Goal: Task Accomplishment & Management: Manage account settings

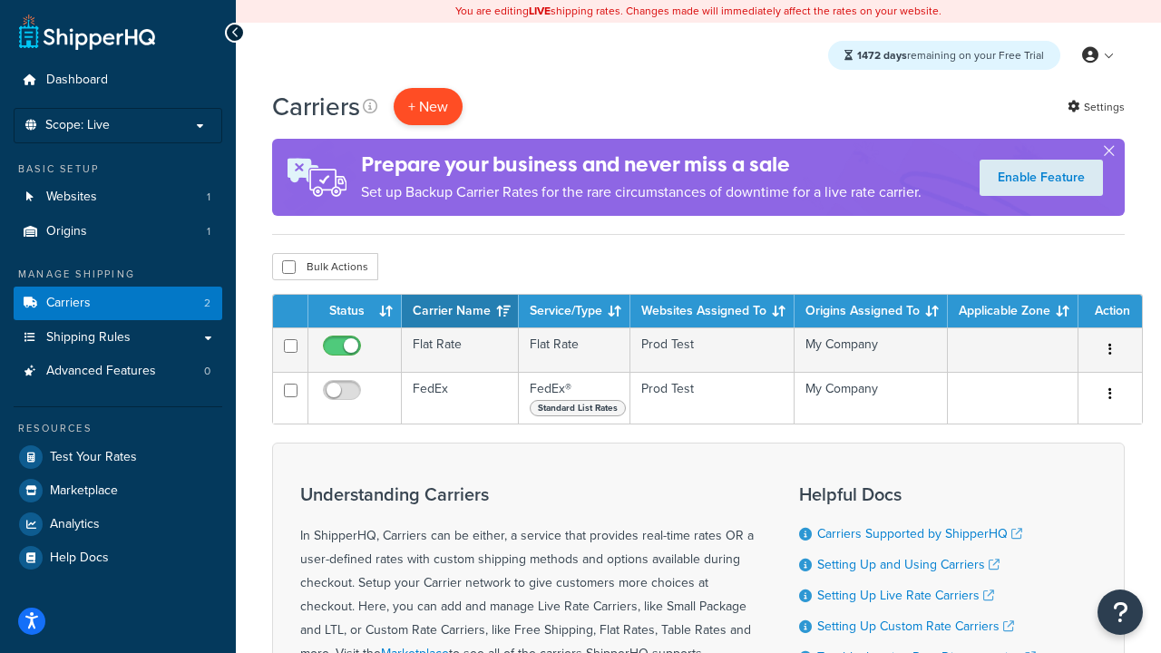
click at [428, 106] on button "+ New" at bounding box center [427, 106] width 69 height 37
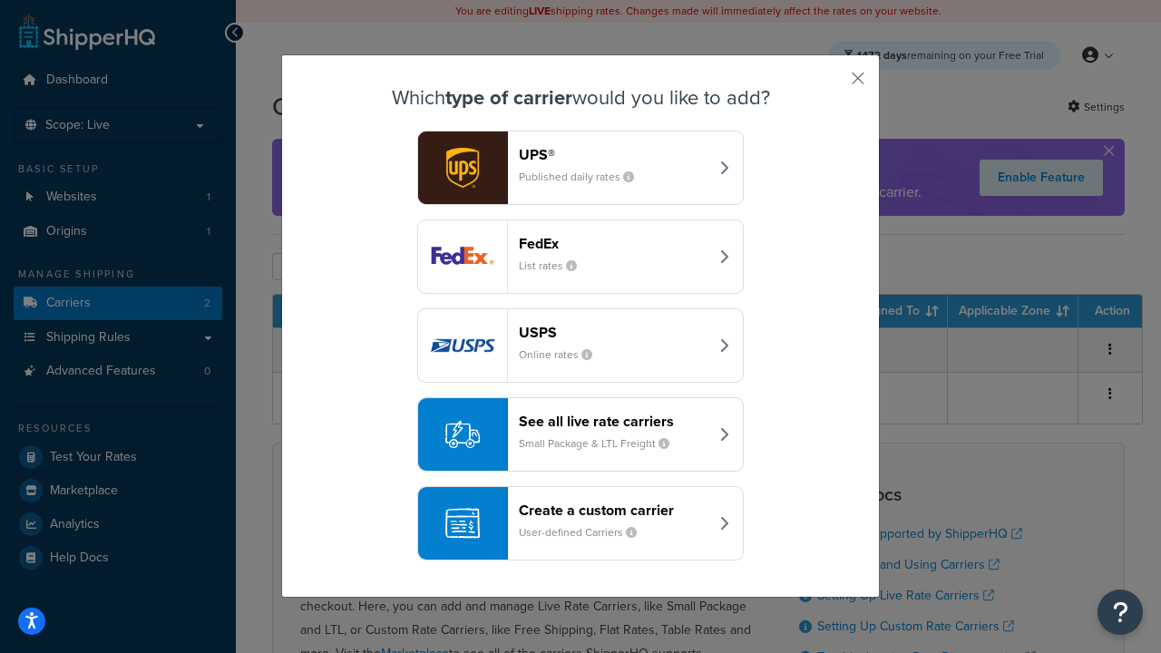
click at [580, 257] on div "FedEx List rates" at bounding box center [613, 257] width 189 height 44
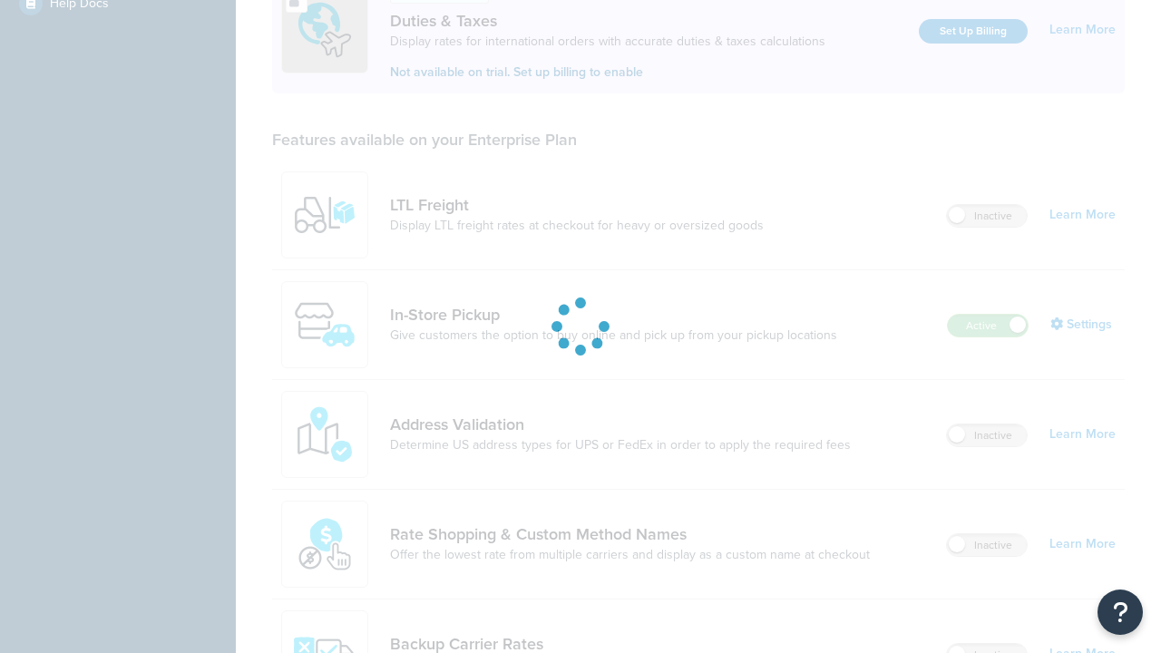
scroll to position [554, 0]
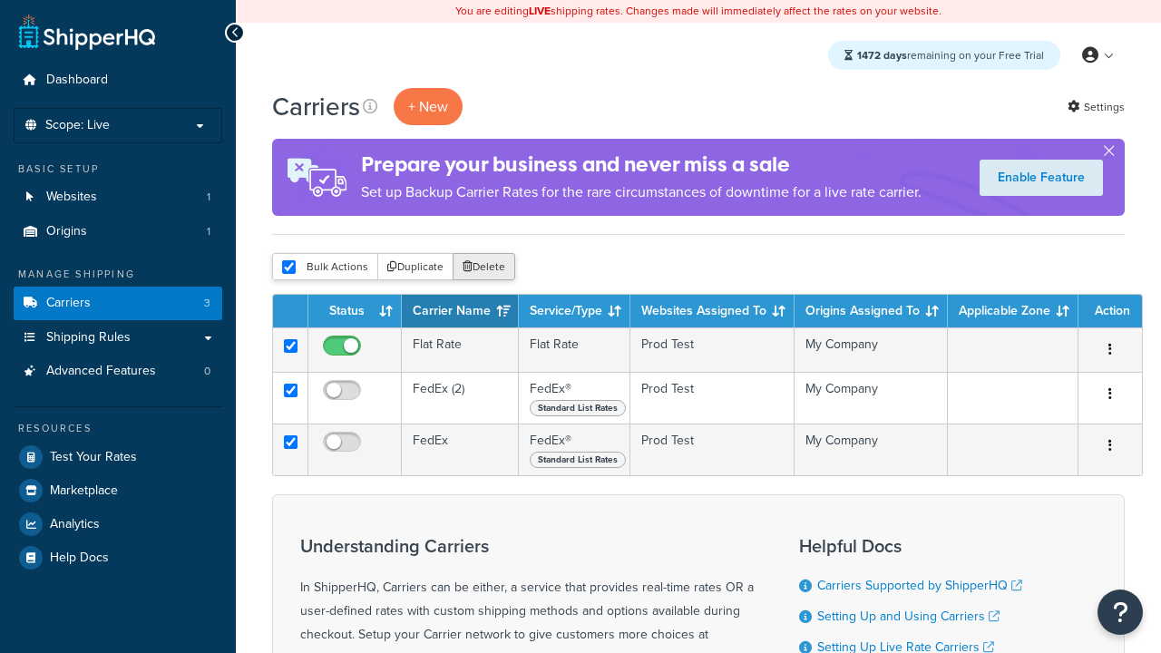
click at [482, 267] on button "Delete" at bounding box center [483, 266] width 63 height 27
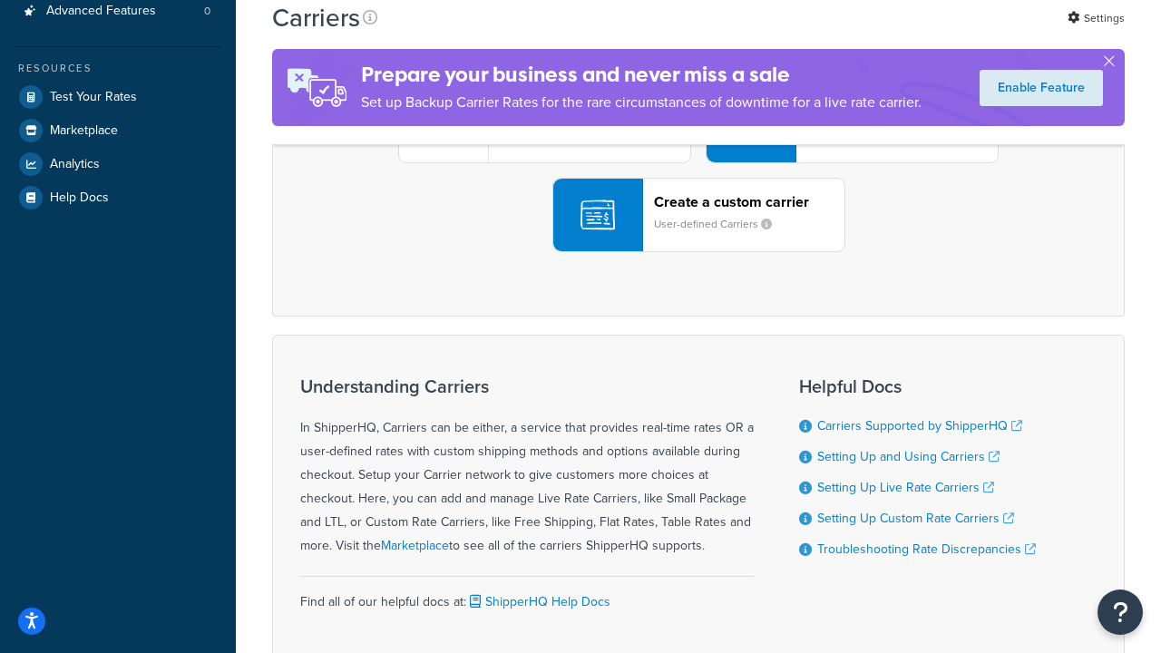
click at [698, 252] on div "UPS® Published daily rates FedEx List rates USPS Online rates See all live rate…" at bounding box center [698, 126] width 814 height 252
click at [902, 33] on header "FedEx" at bounding box center [902, 23] width 190 height 17
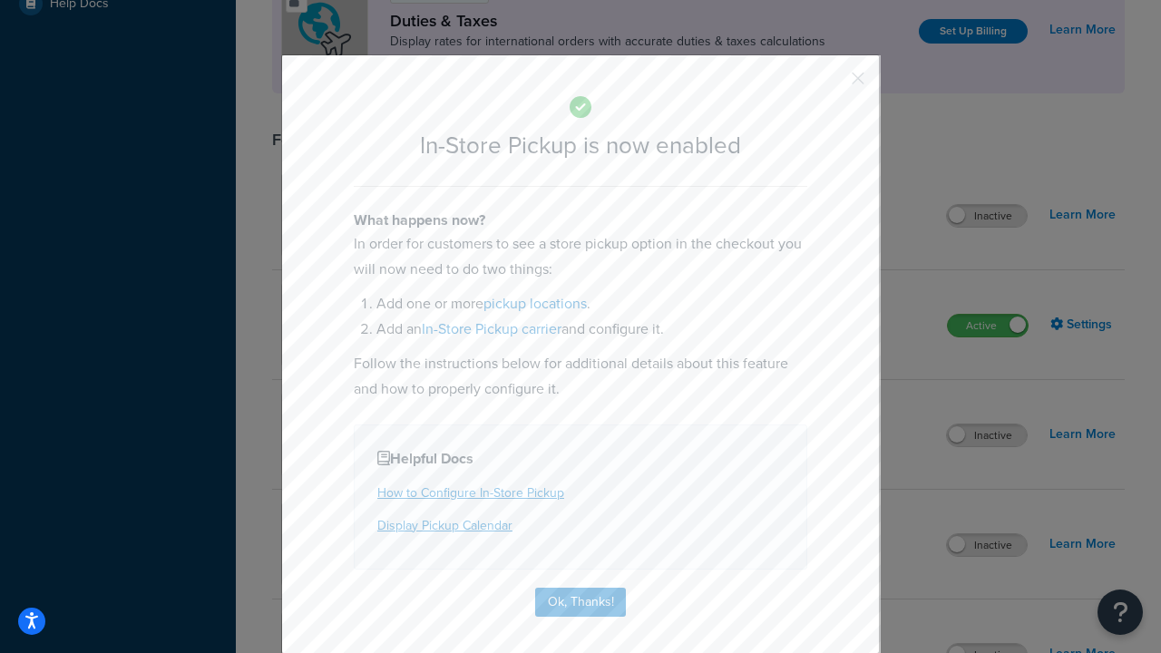
click at [830, 84] on button "button" at bounding box center [831, 85] width 5 height 5
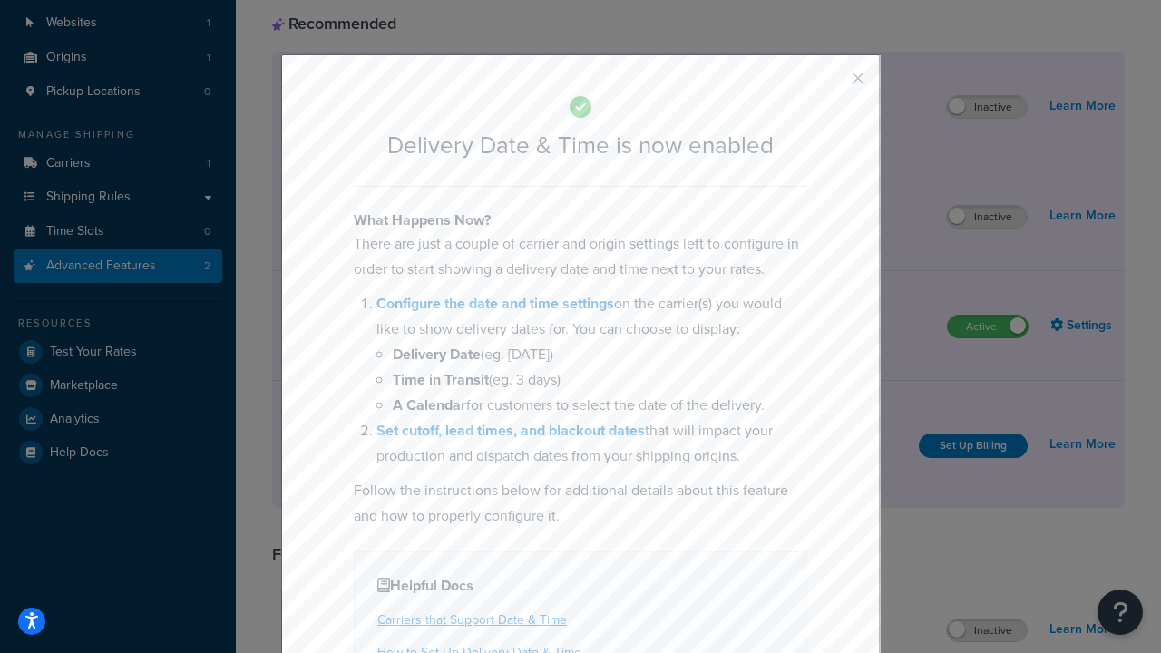
click at [830, 84] on button "button" at bounding box center [831, 85] width 5 height 5
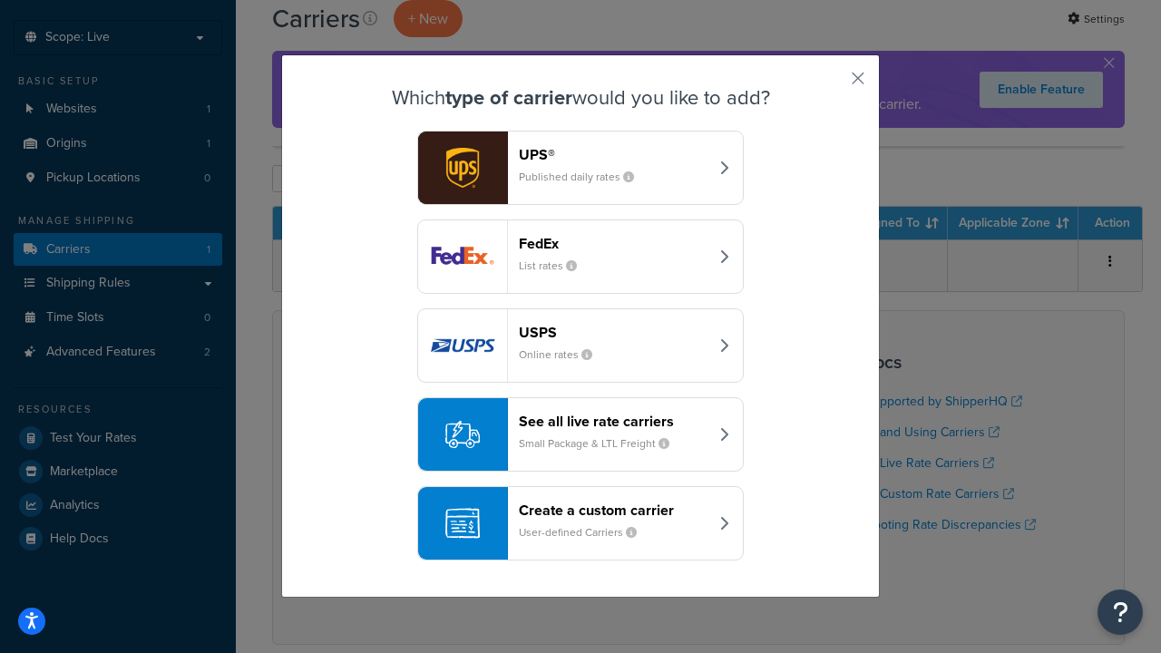
click at [580, 523] on div "Create a custom carrier User-defined Carriers" at bounding box center [613, 523] width 189 height 44
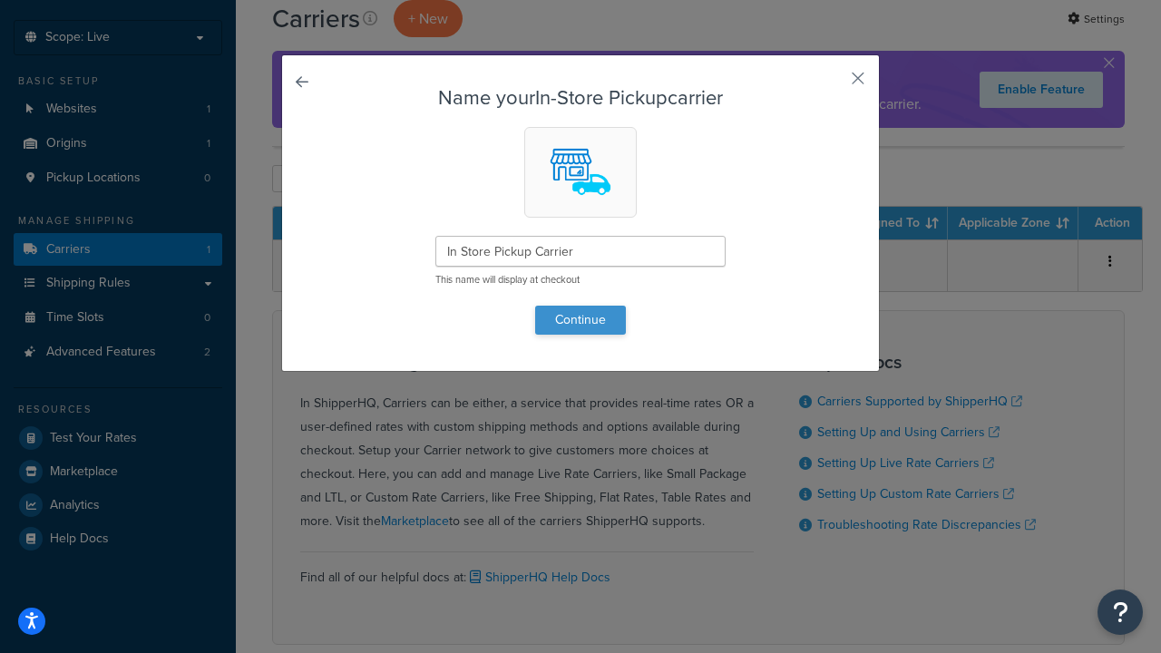
type input "In Store Pickup Carrier"
click at [580, 319] on button "Continue" at bounding box center [580, 320] width 91 height 29
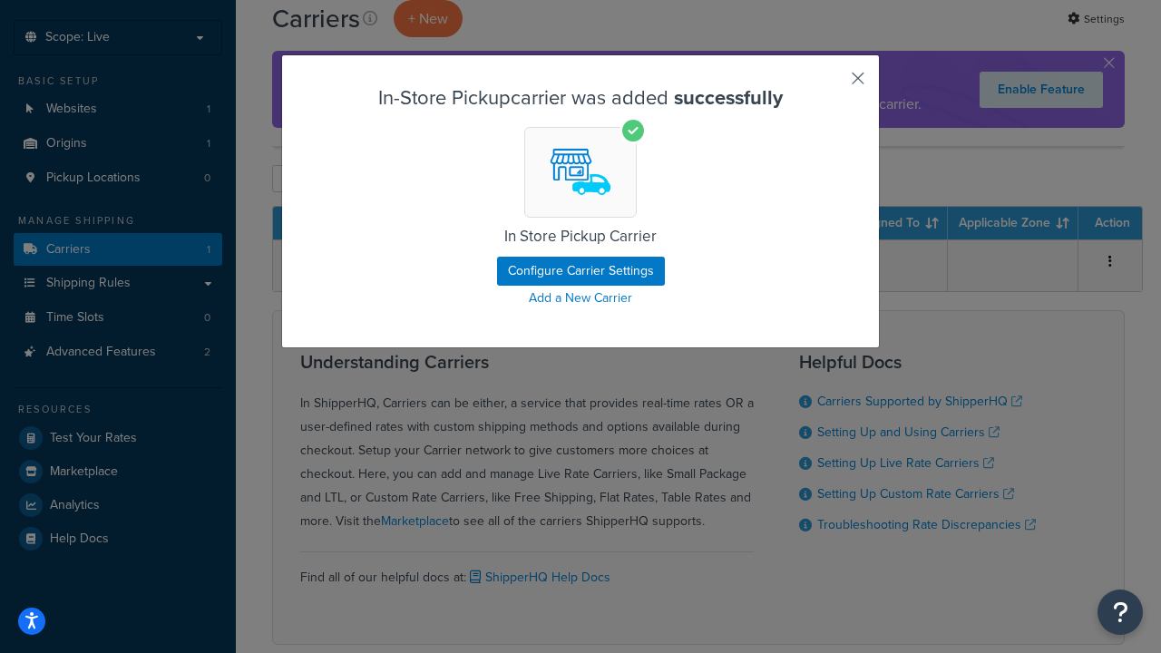
click at [830, 84] on button "button" at bounding box center [831, 85] width 5 height 5
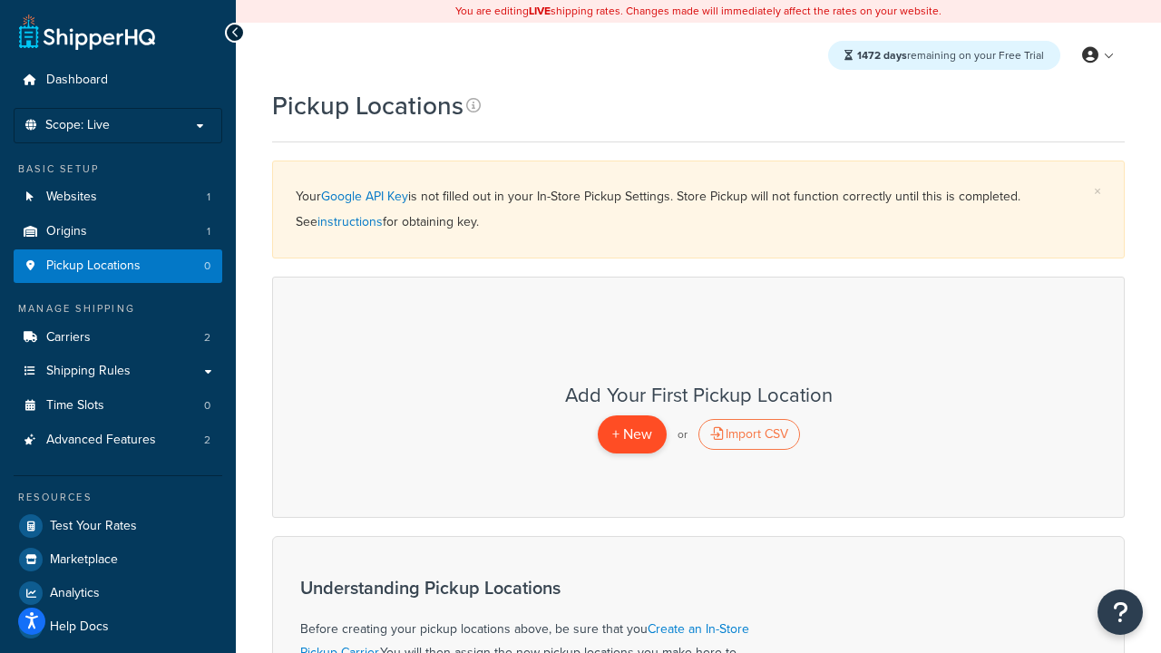
click at [631, 433] on span "+ New" at bounding box center [632, 433] width 40 height 21
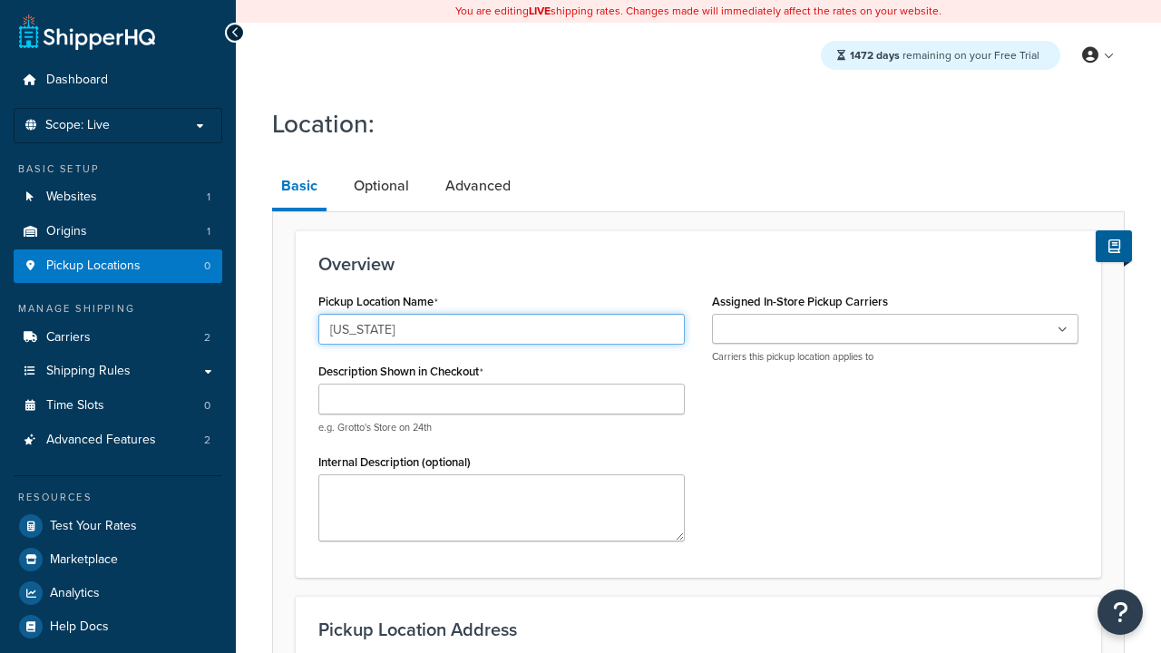
type input "California"
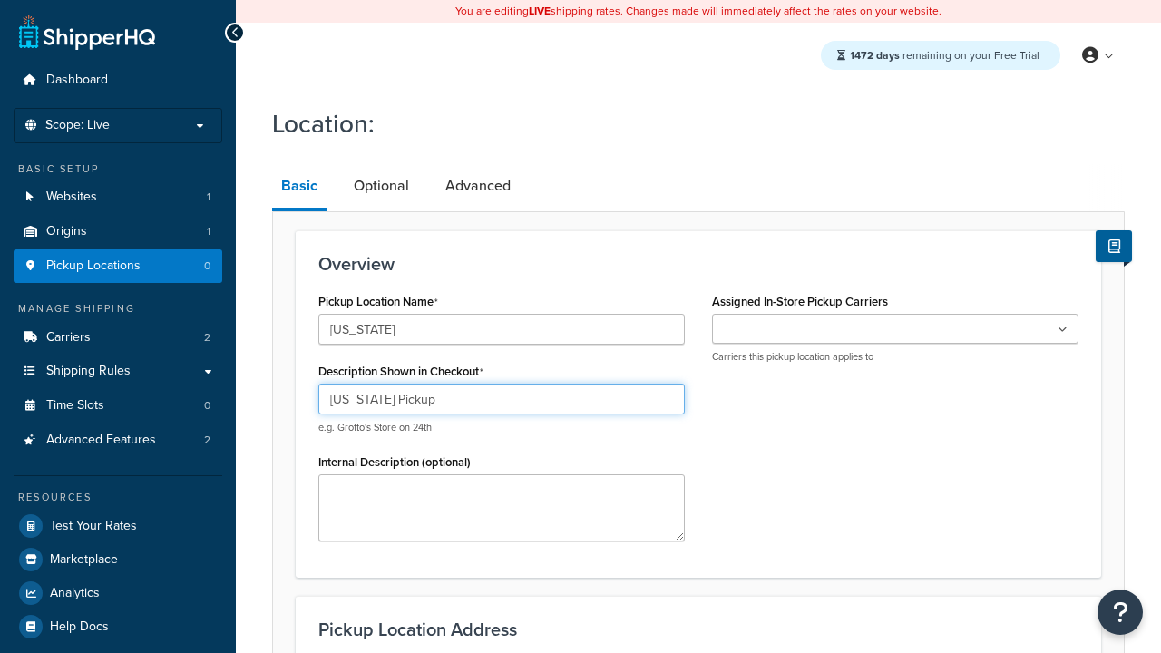
type input "California Pickup"
click at [895, 328] on ul at bounding box center [895, 329] width 366 height 30
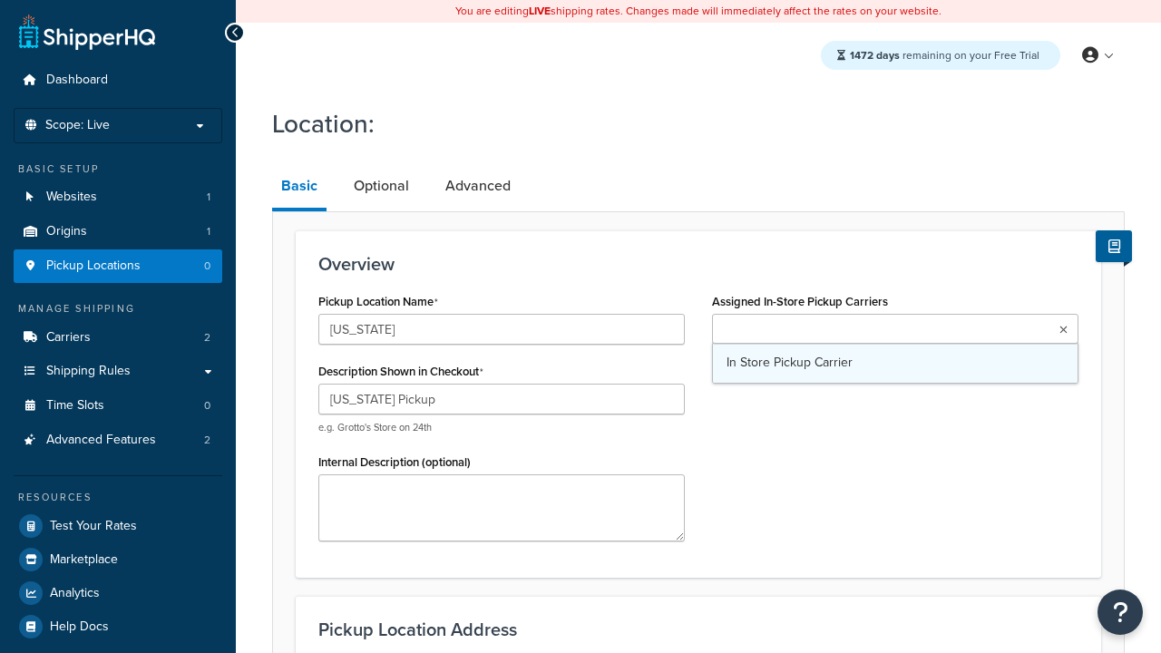
type input "3385 Michelson Drive"
type input "Suite B"
type input "Irvine"
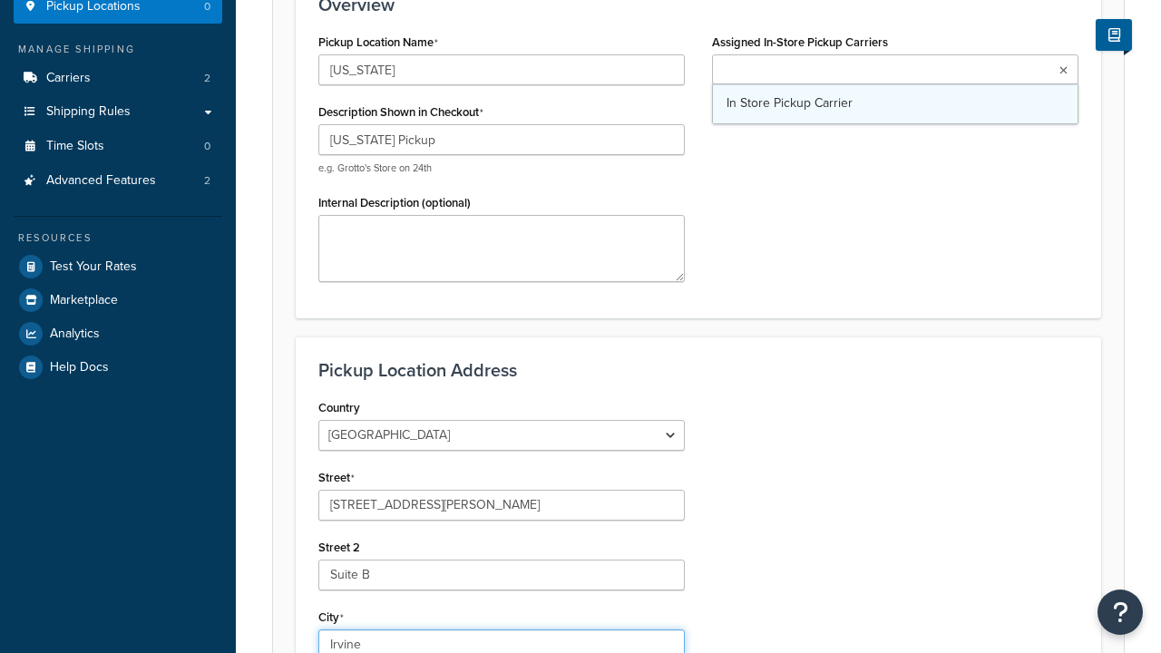
select select "5"
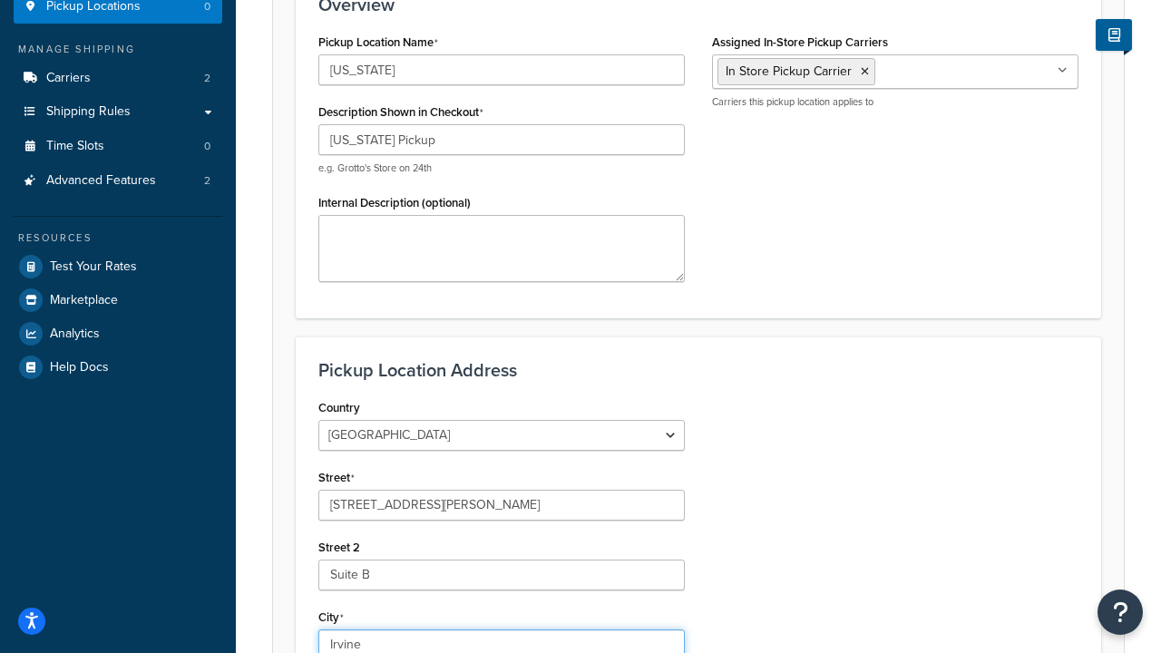
type input "Irvine"
type input "92612"
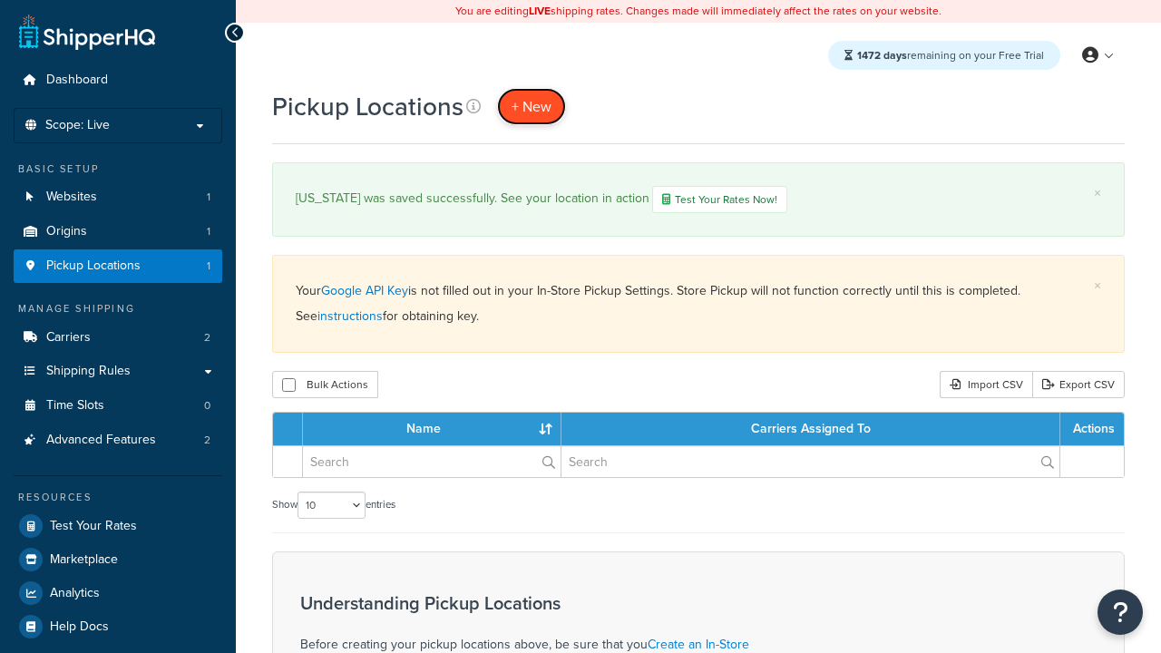
click at [529, 106] on span "+ New" at bounding box center [531, 106] width 40 height 21
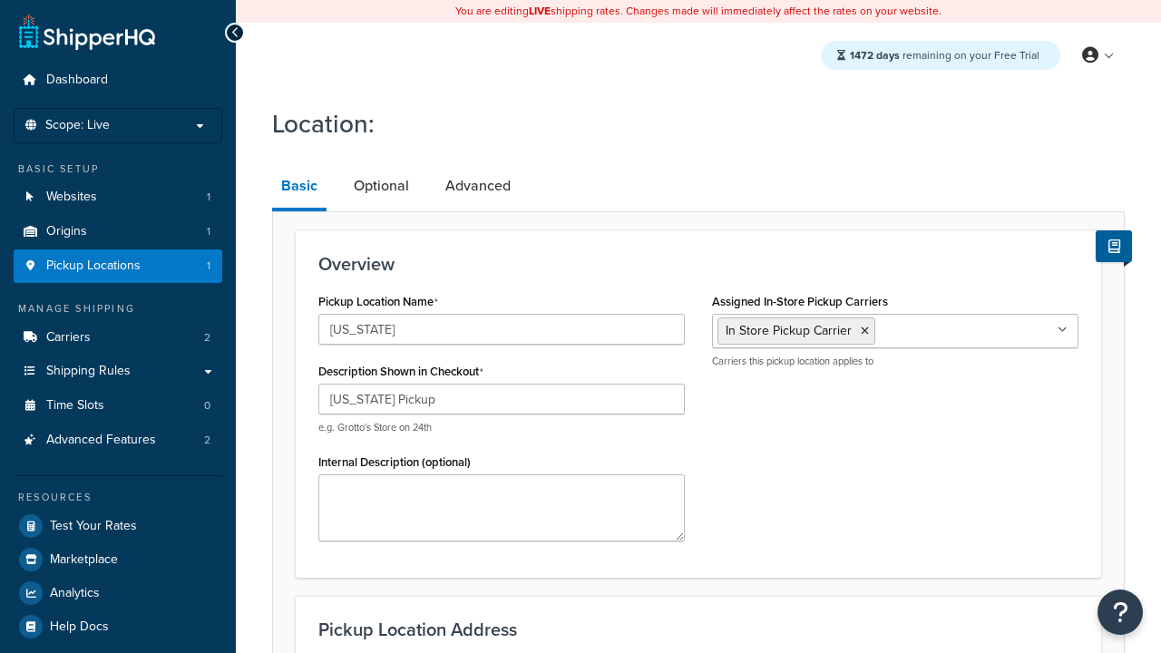
type input "[STREET_ADDRESS]"
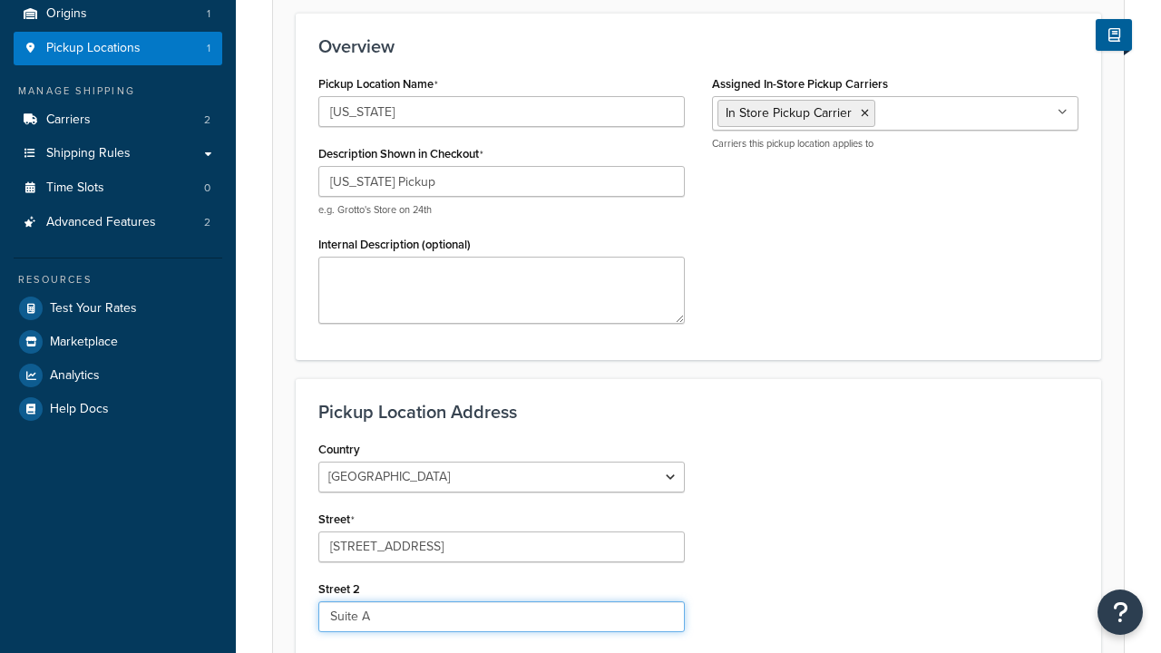
type input "Suite A"
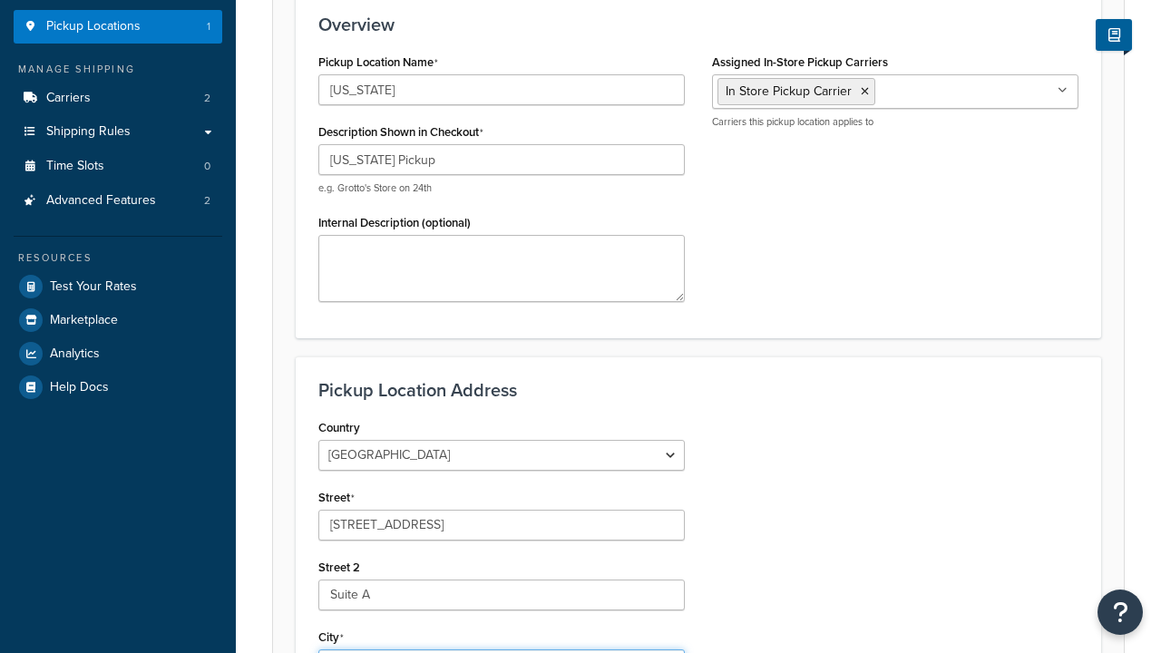
type input "[GEOGRAPHIC_DATA]"
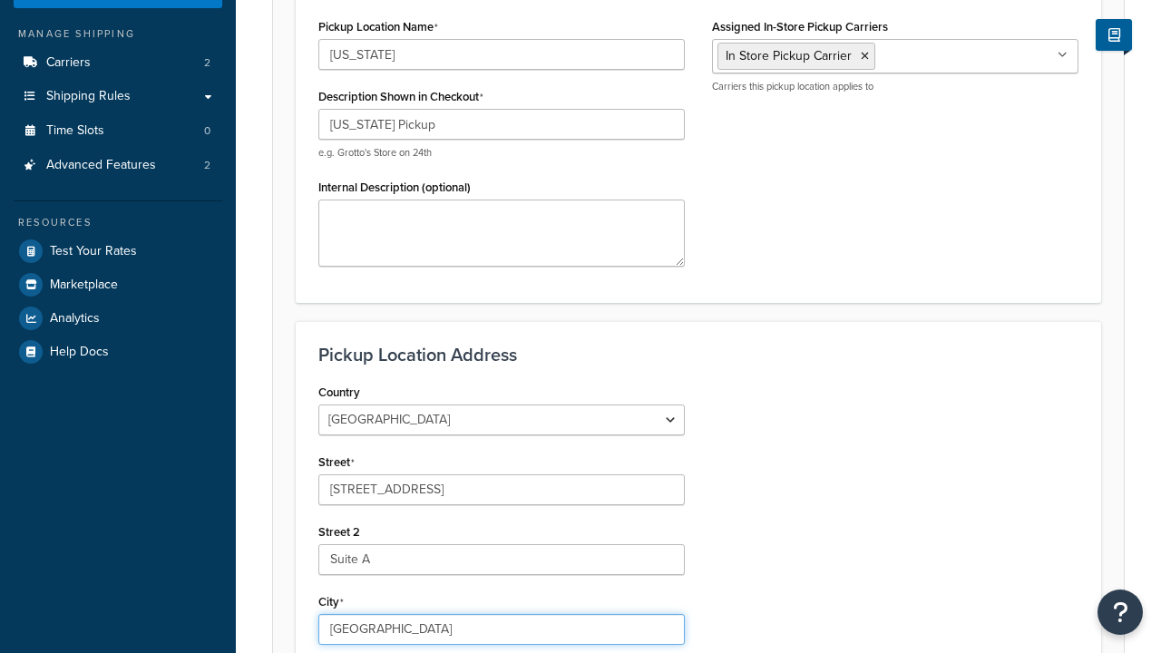
scroll to position [0, 0]
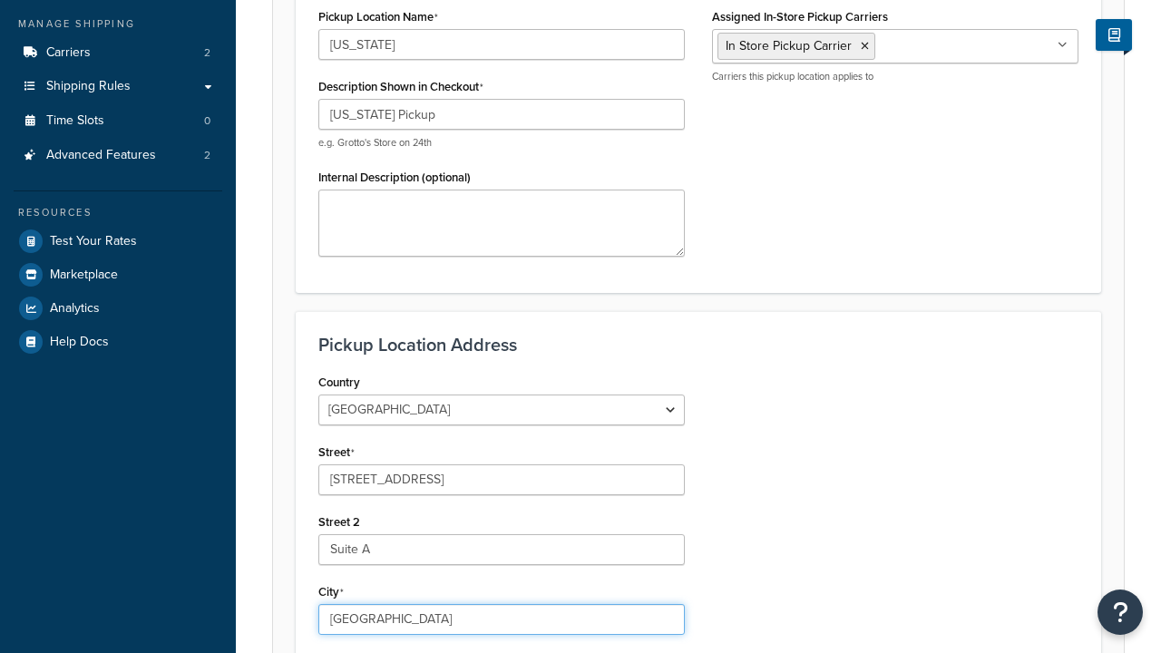
select select "43"
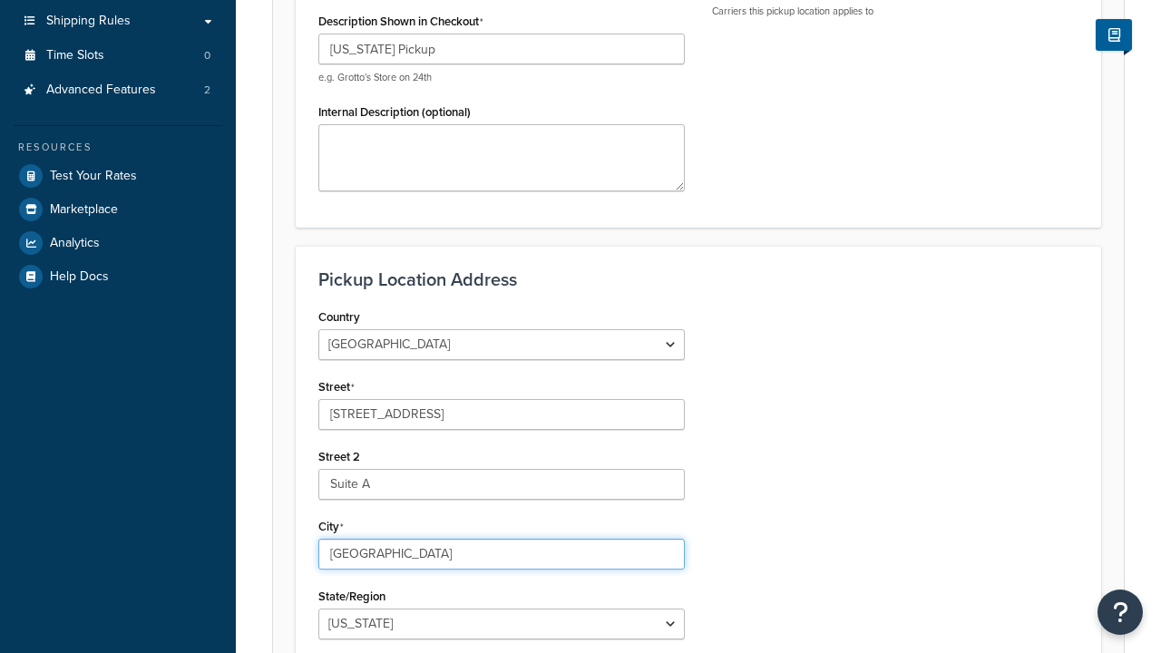
type input "[GEOGRAPHIC_DATA]"
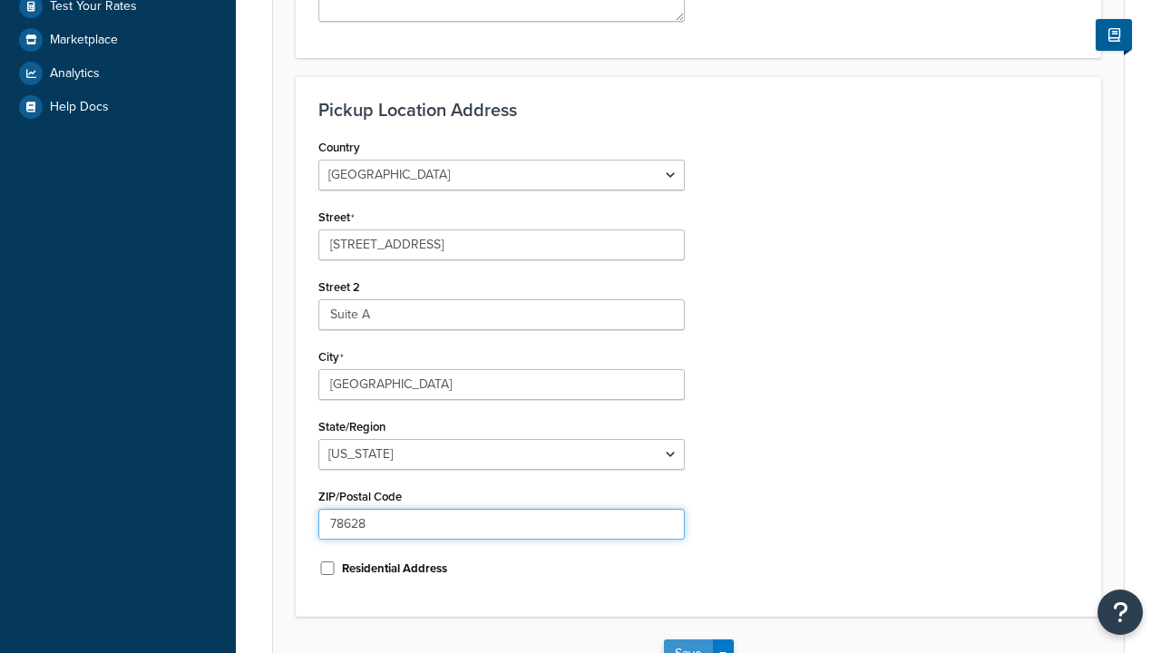
type input "78628"
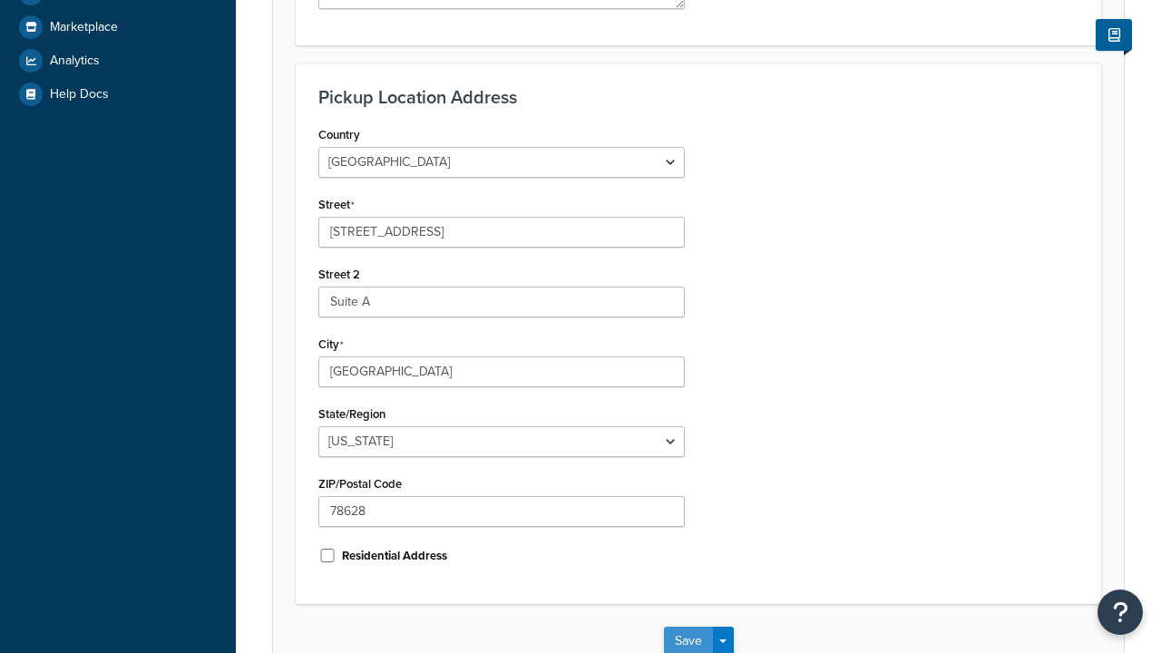
click at [687, 626] on button "Save" at bounding box center [688, 640] width 49 height 29
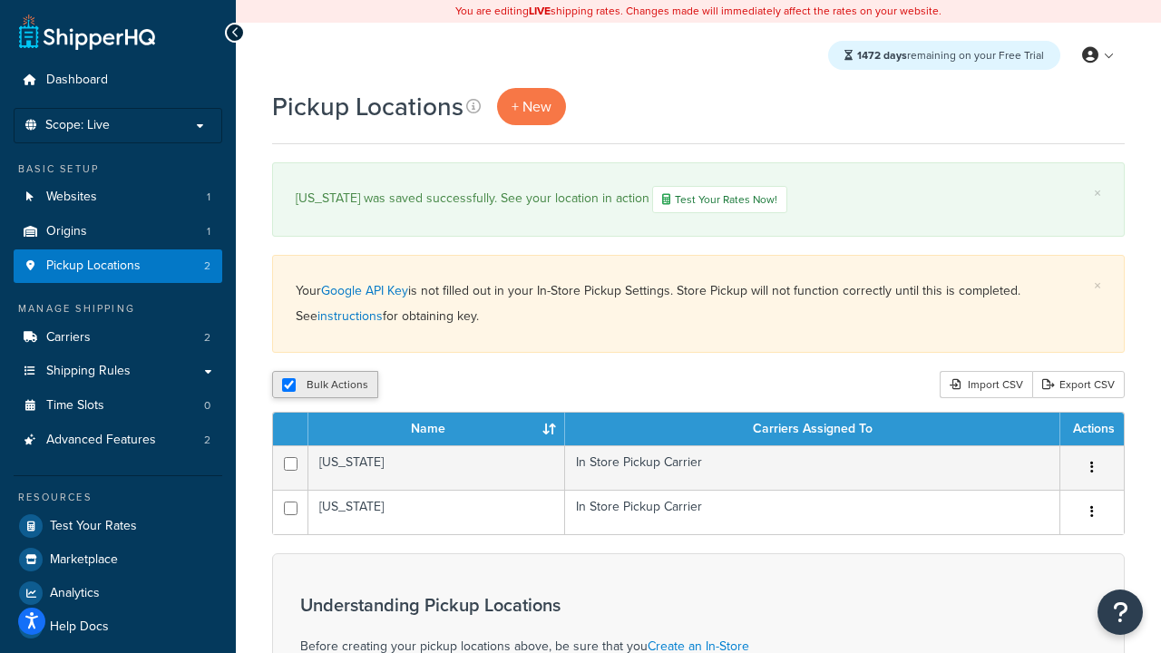
click at [288, 385] on input "checkbox" at bounding box center [289, 385] width 14 height 14
checkbox input "false"
click at [288, 385] on input "checkbox" at bounding box center [289, 385] width 14 height 14
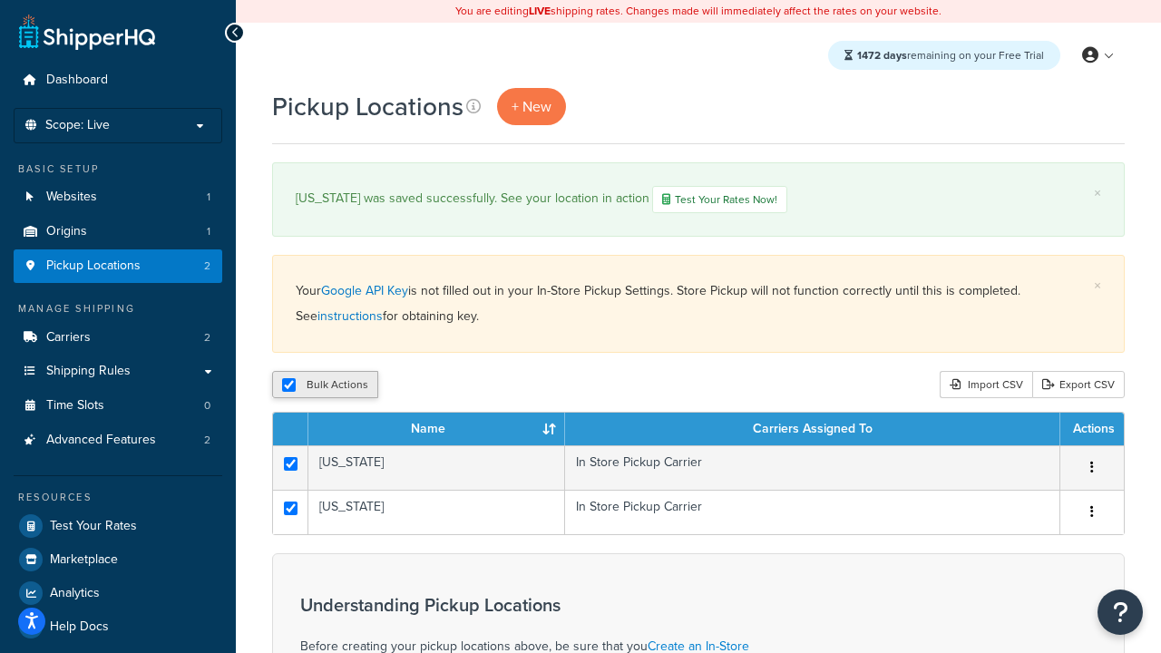
checkbox input "true"
click at [413, 385] on button "Duplicate" at bounding box center [415, 384] width 76 height 27
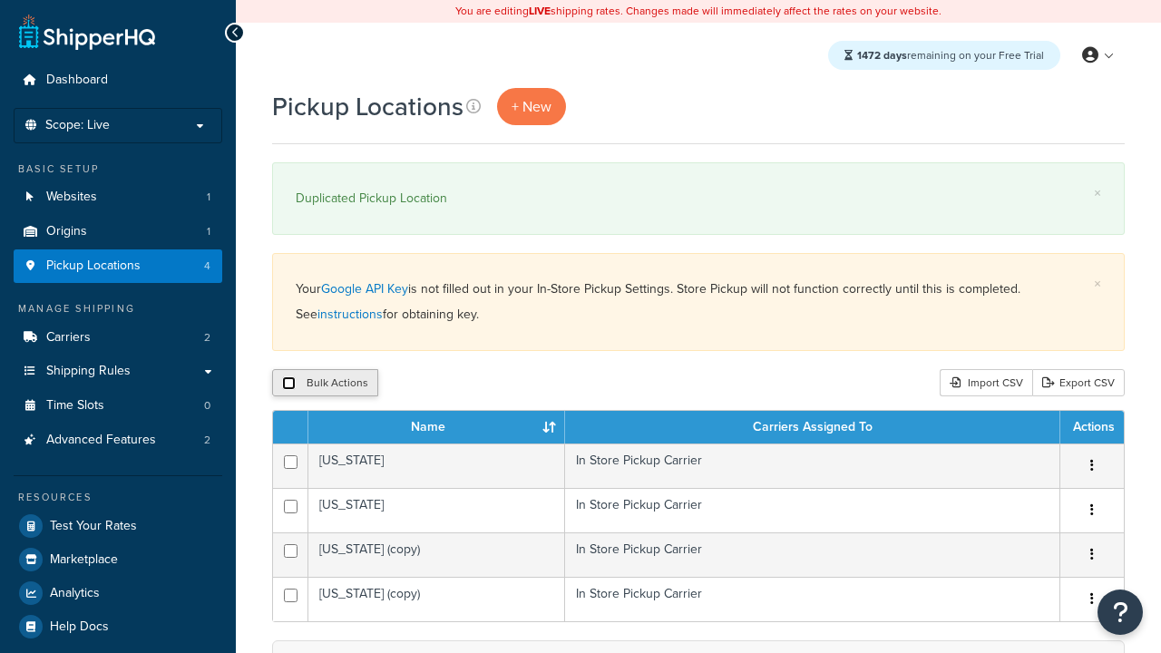
click at [288, 383] on input "checkbox" at bounding box center [289, 383] width 14 height 14
checkbox input "true"
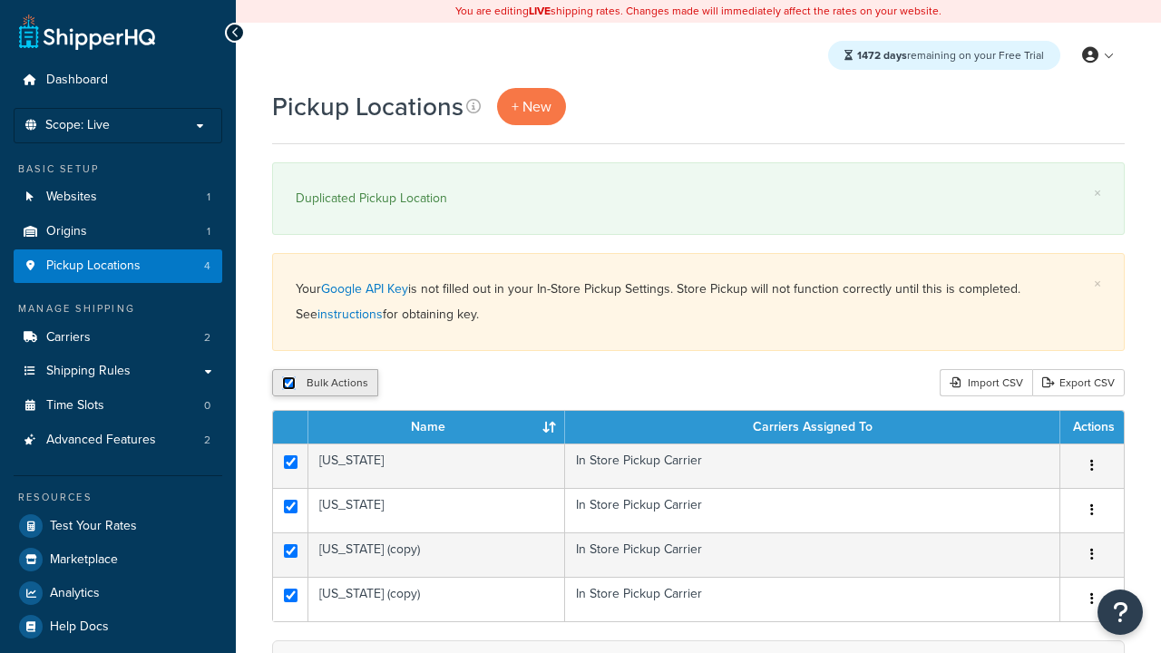
checkbox input "true"
click at [482, 383] on button "Delete" at bounding box center [483, 382] width 63 height 27
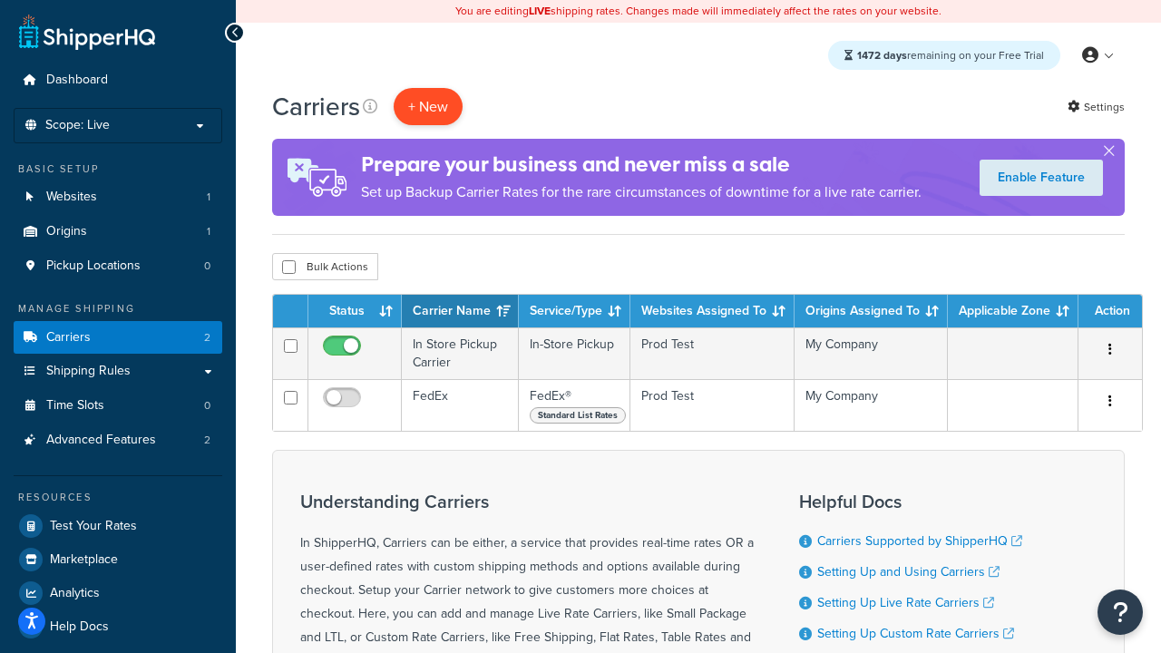
click at [428, 106] on button "+ New" at bounding box center [427, 106] width 69 height 37
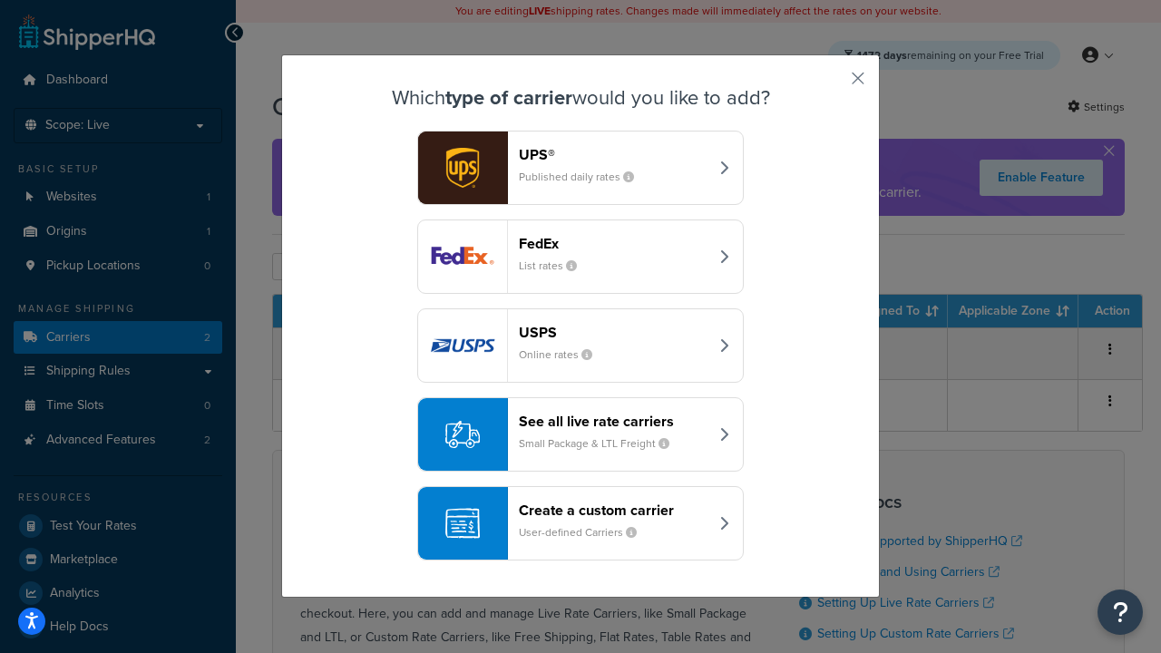
click at [580, 523] on div "Create a custom carrier User-defined Carriers" at bounding box center [613, 523] width 189 height 44
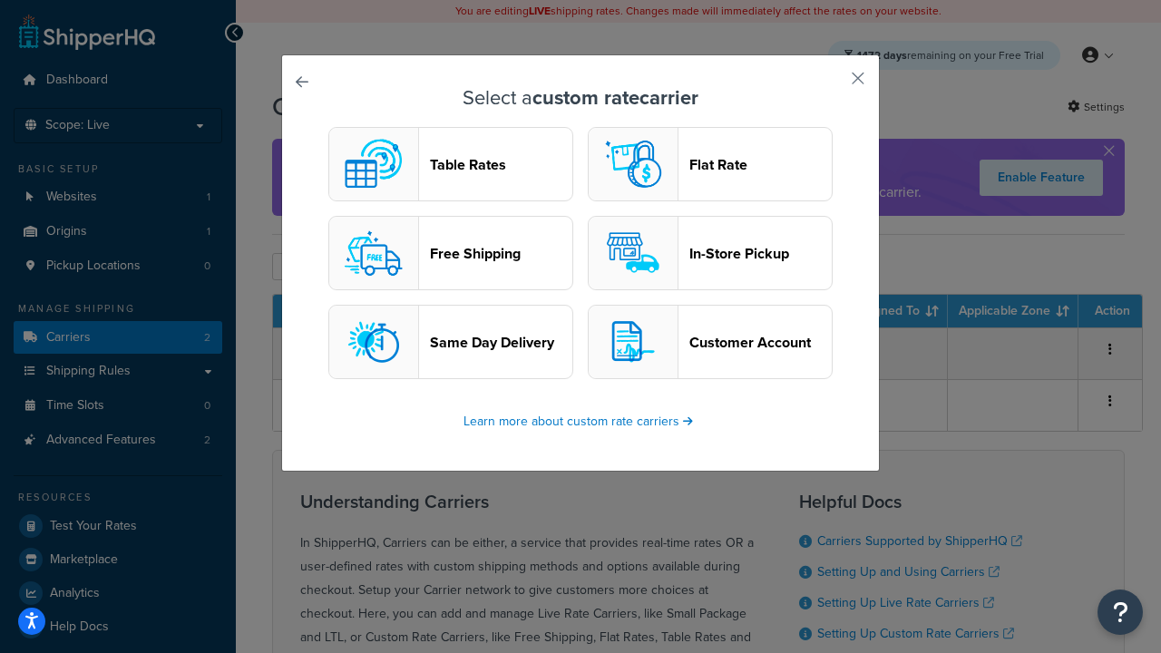
click at [710, 164] on header "Flat Rate" at bounding box center [760, 164] width 142 height 17
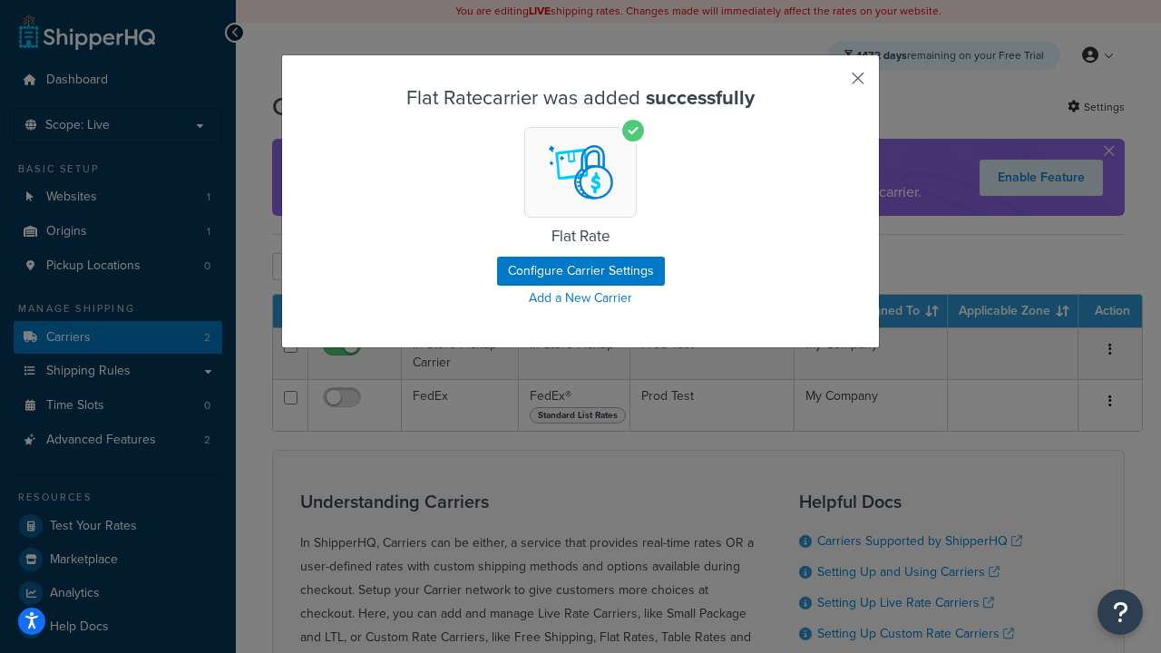
click at [830, 84] on button "button" at bounding box center [831, 85] width 5 height 5
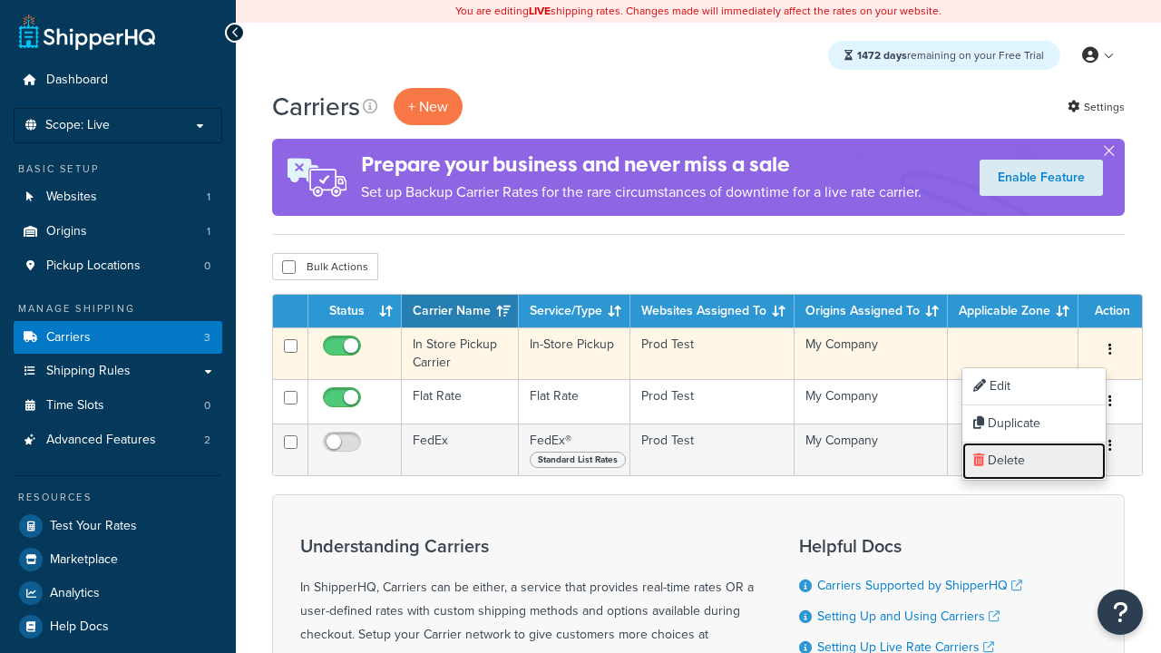
click at [1033, 461] on link "Delete" at bounding box center [1033, 460] width 143 height 37
